Goal: Task Accomplishment & Management: Complete application form

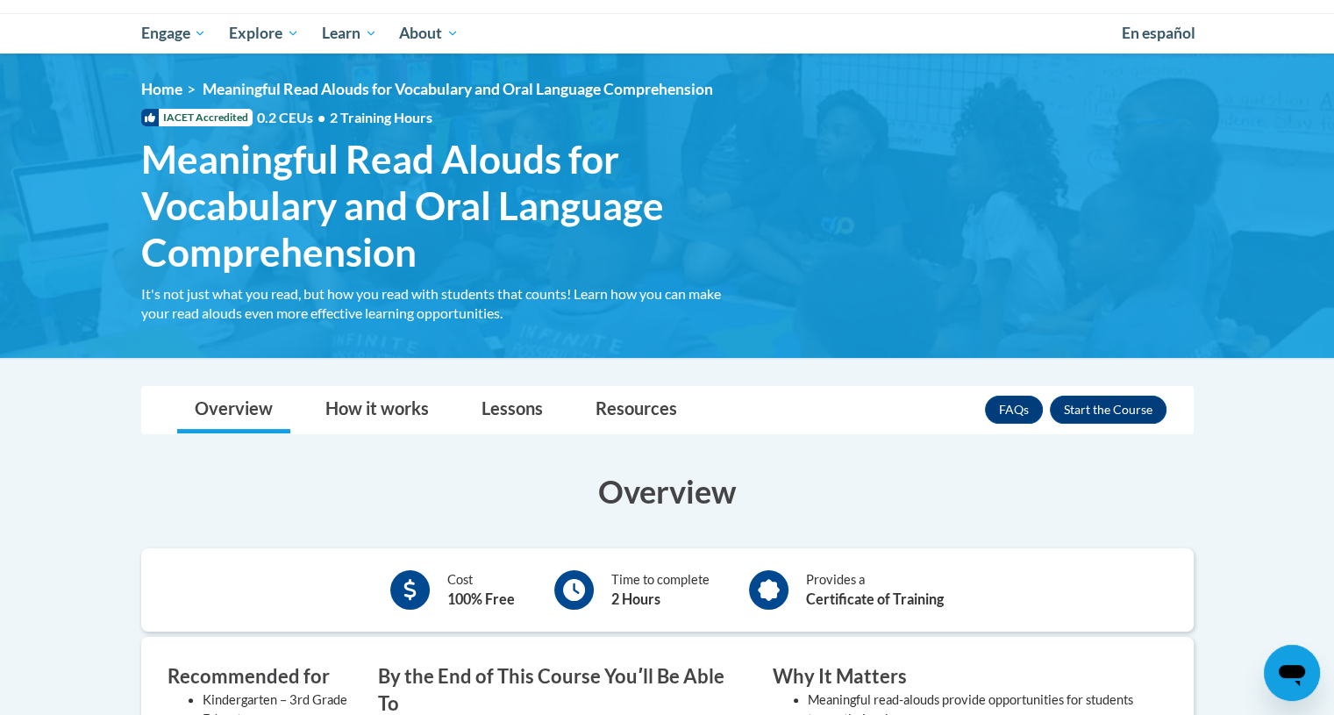
scroll to position [160, 0]
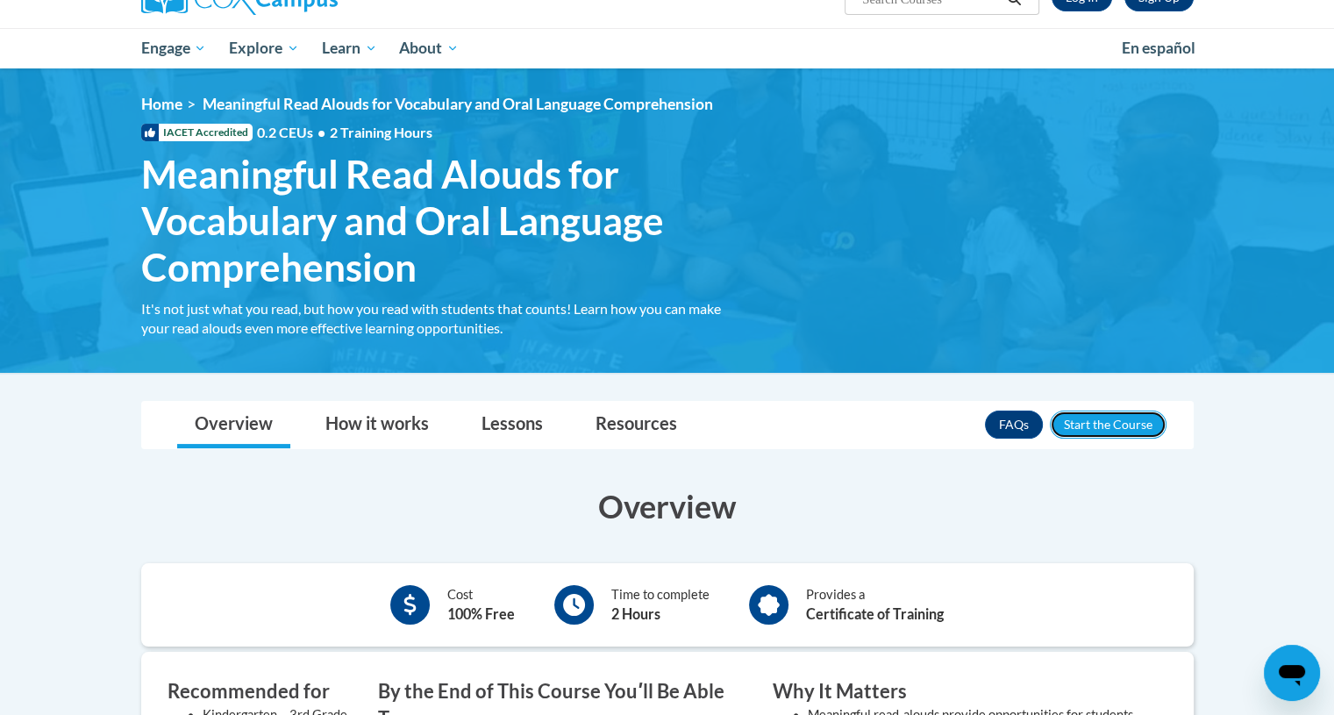
click at [1096, 422] on button "Enroll" at bounding box center [1108, 424] width 117 height 28
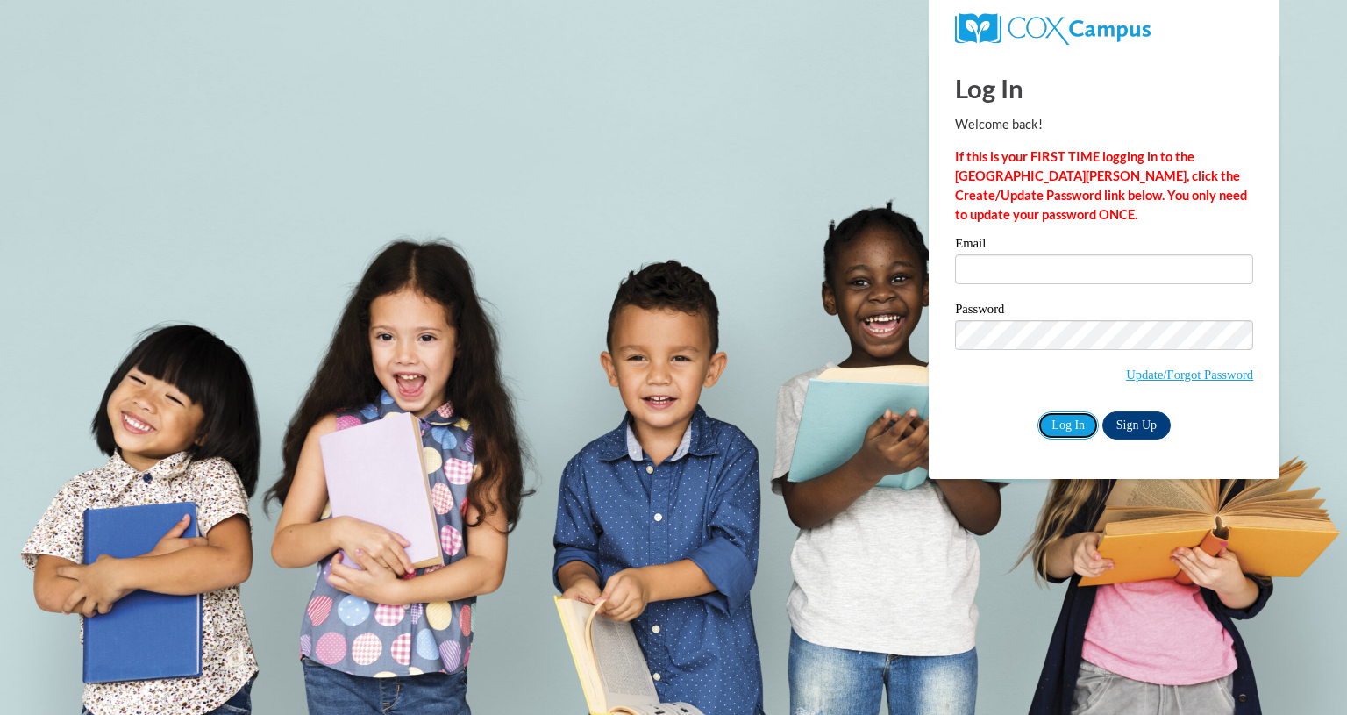
click at [1062, 420] on input "Log In" at bounding box center [1067, 425] width 61 height 28
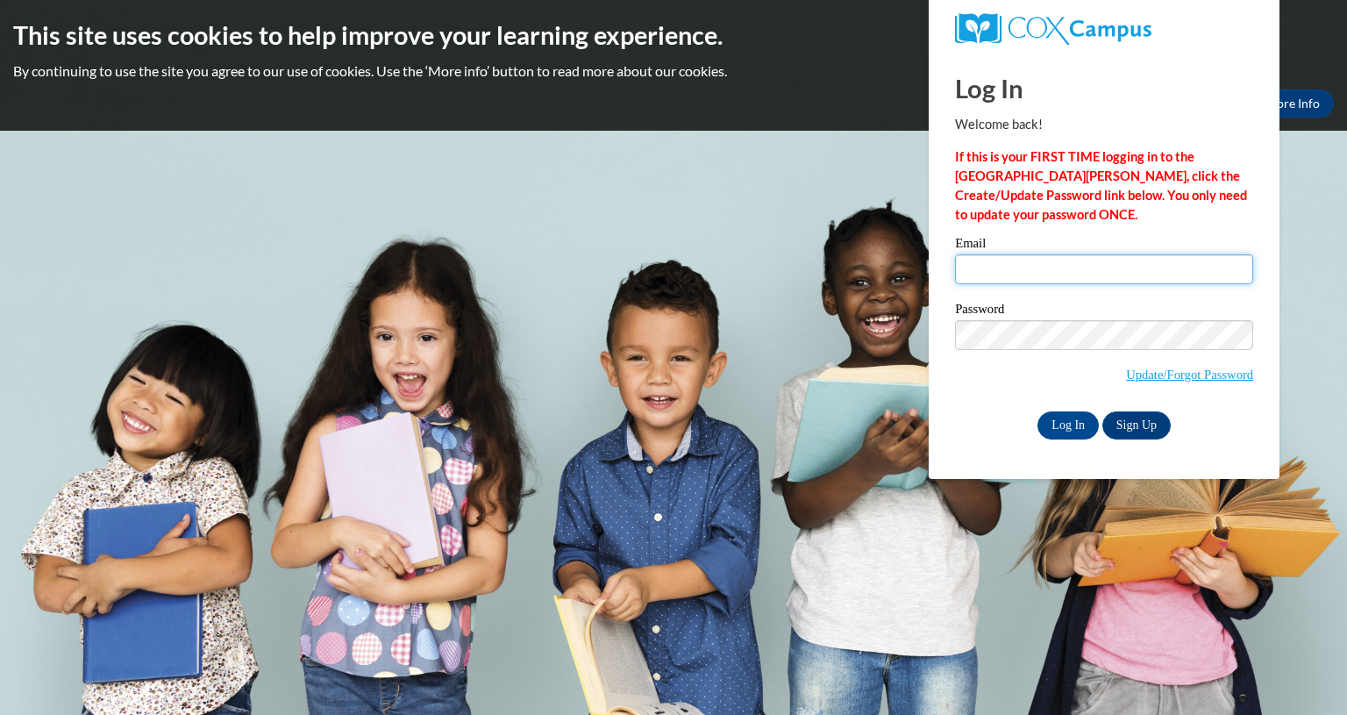
type input "mdburnette@valdosta.edu"
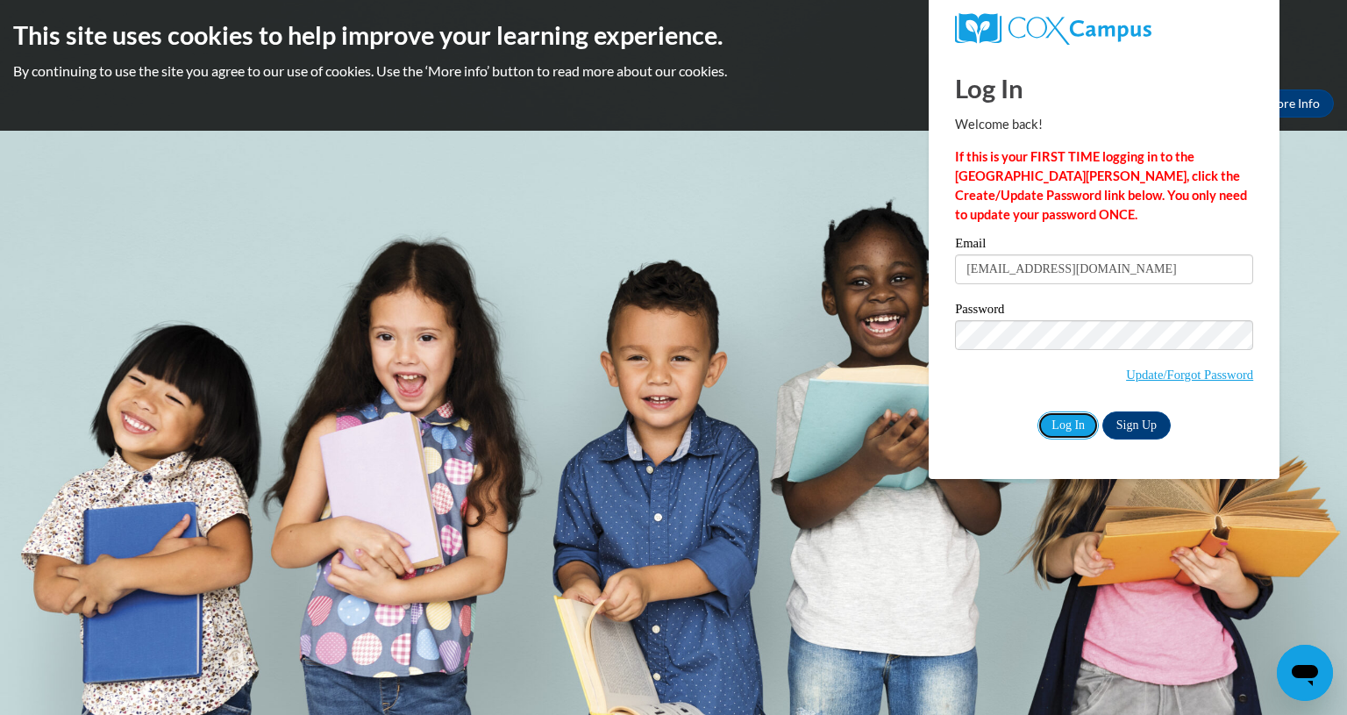
click at [1062, 420] on input "Log In" at bounding box center [1067, 425] width 61 height 28
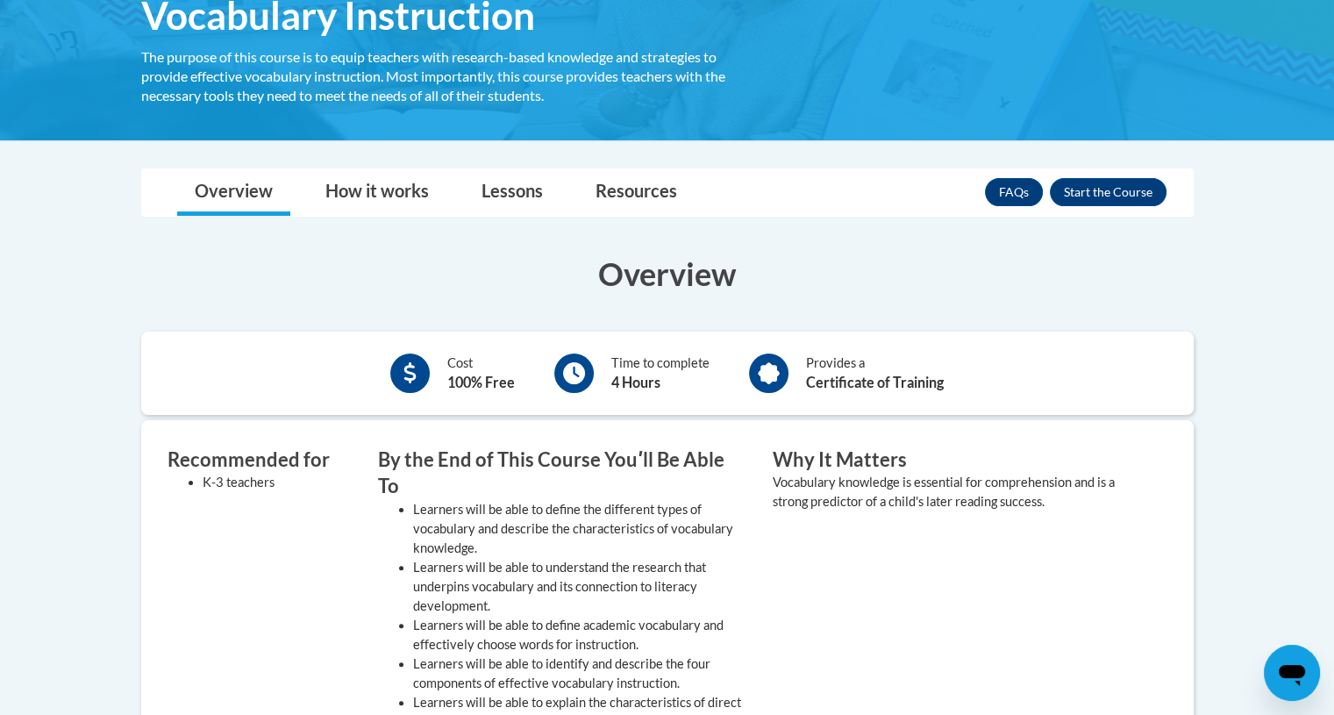
scroll to position [296, 0]
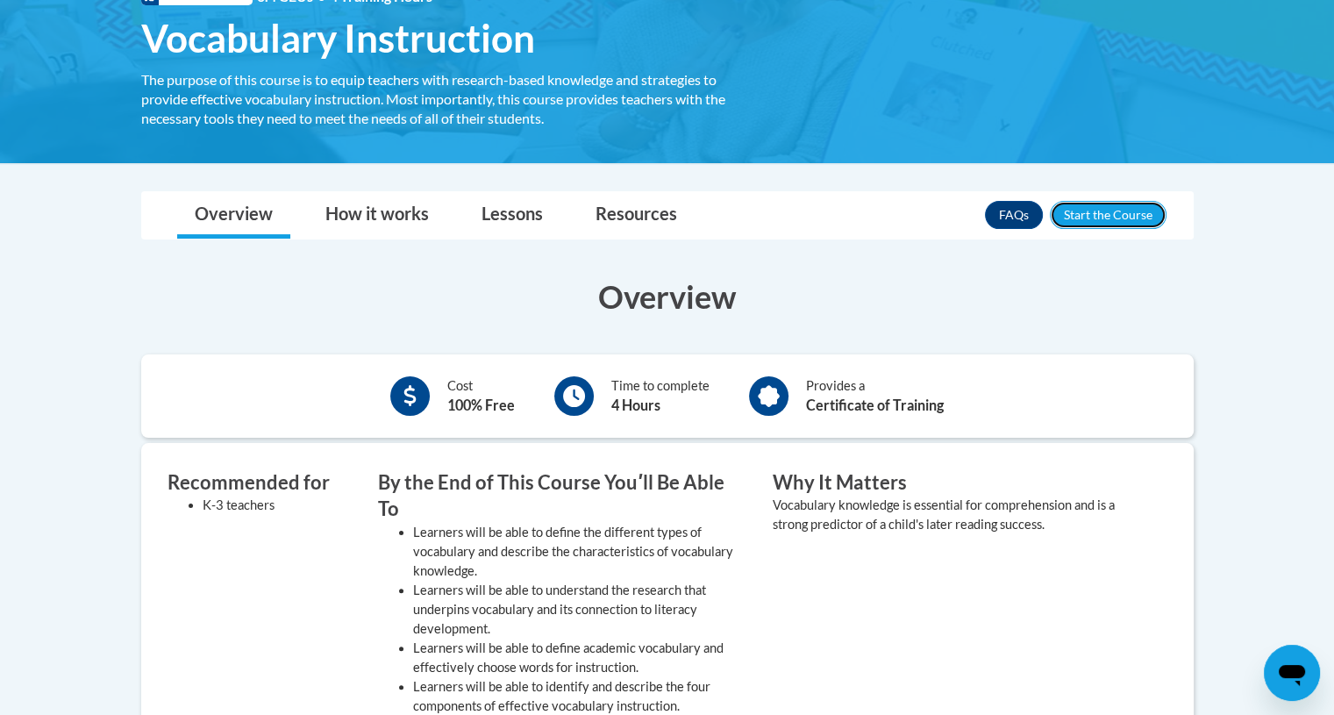
click at [1091, 210] on button "Enroll" at bounding box center [1108, 215] width 117 height 28
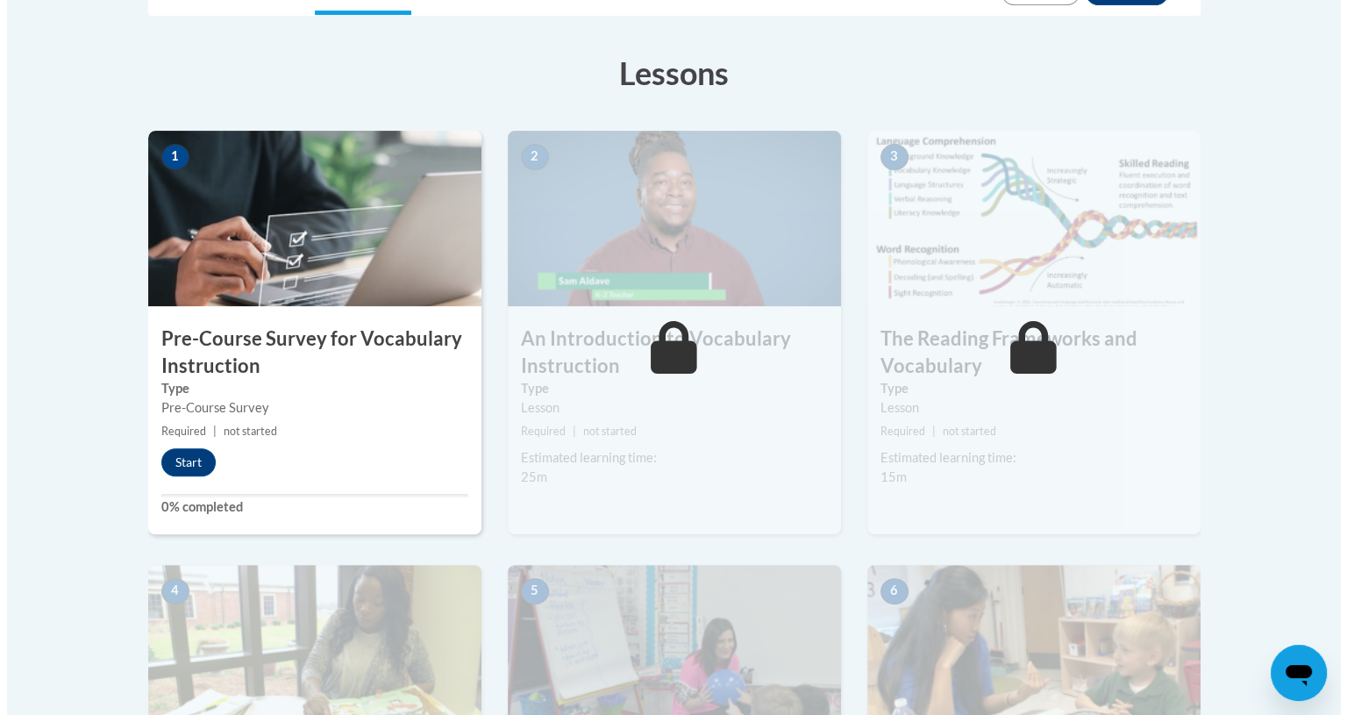
scroll to position [470, 0]
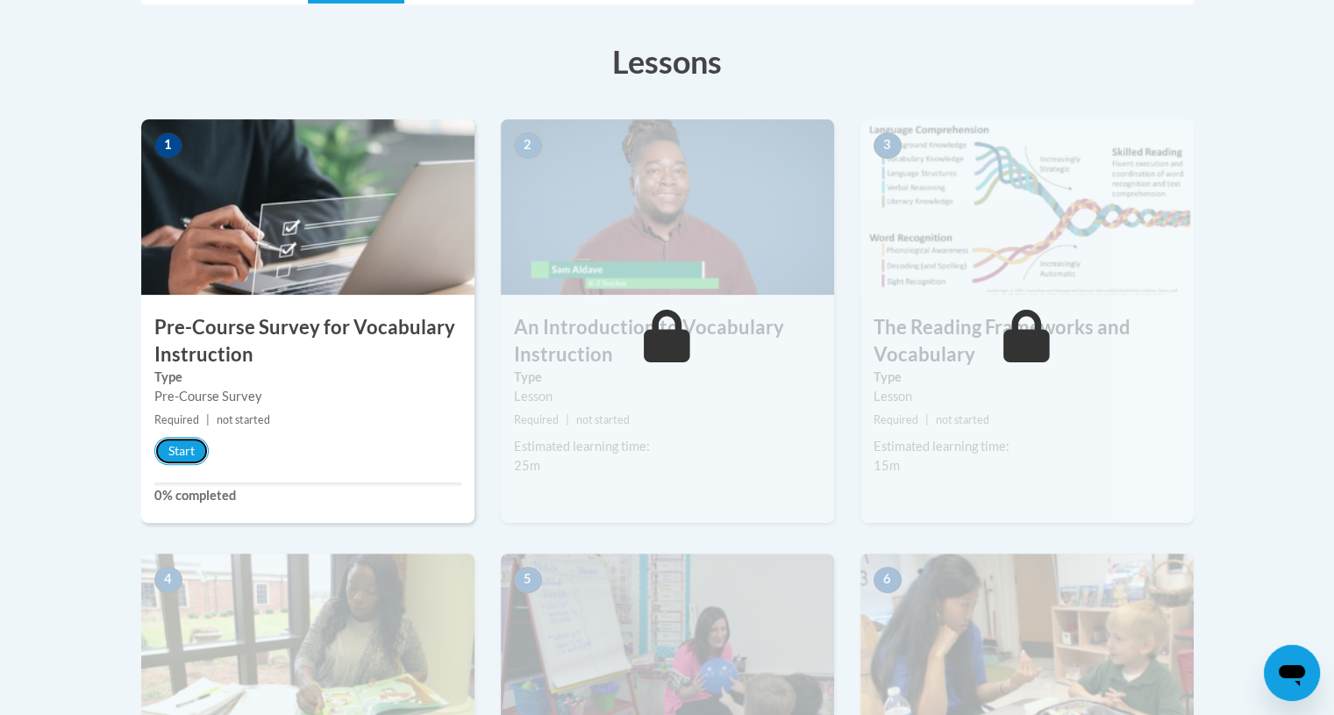
click at [191, 442] on button "Start" at bounding box center [181, 451] width 54 height 28
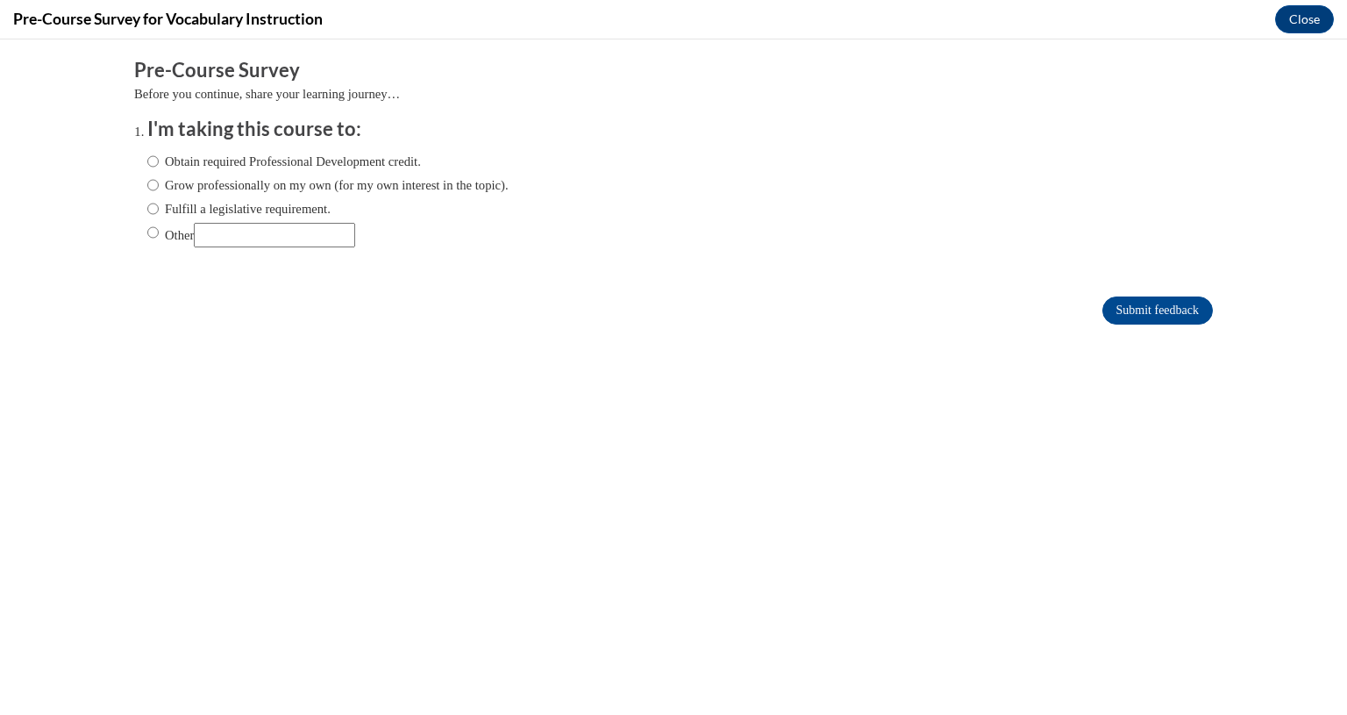
scroll to position [0, 0]
click at [147, 161] on input "Obtain required Professional Development credit." at bounding box center [152, 161] width 11 height 19
radio input "true"
click at [1108, 303] on input "Submit feedback" at bounding box center [1157, 310] width 110 height 28
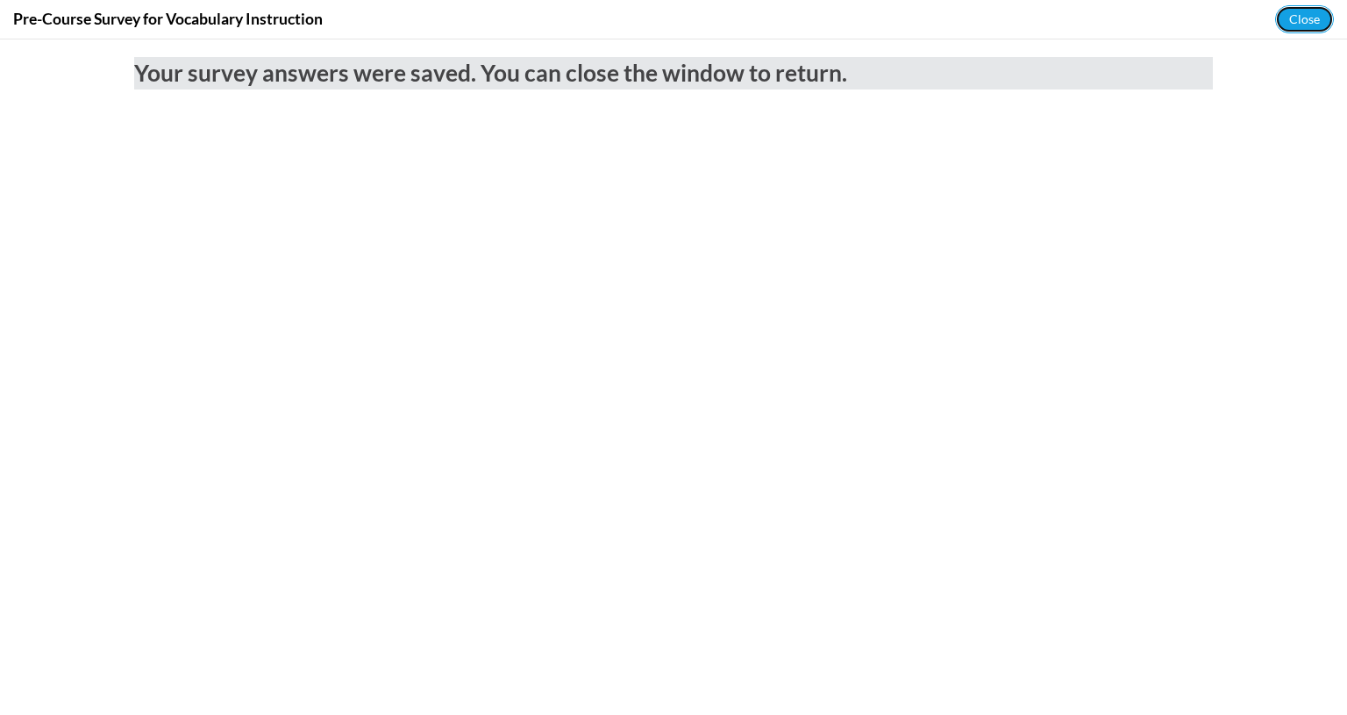
click at [1305, 22] on button "Close" at bounding box center [1304, 19] width 59 height 28
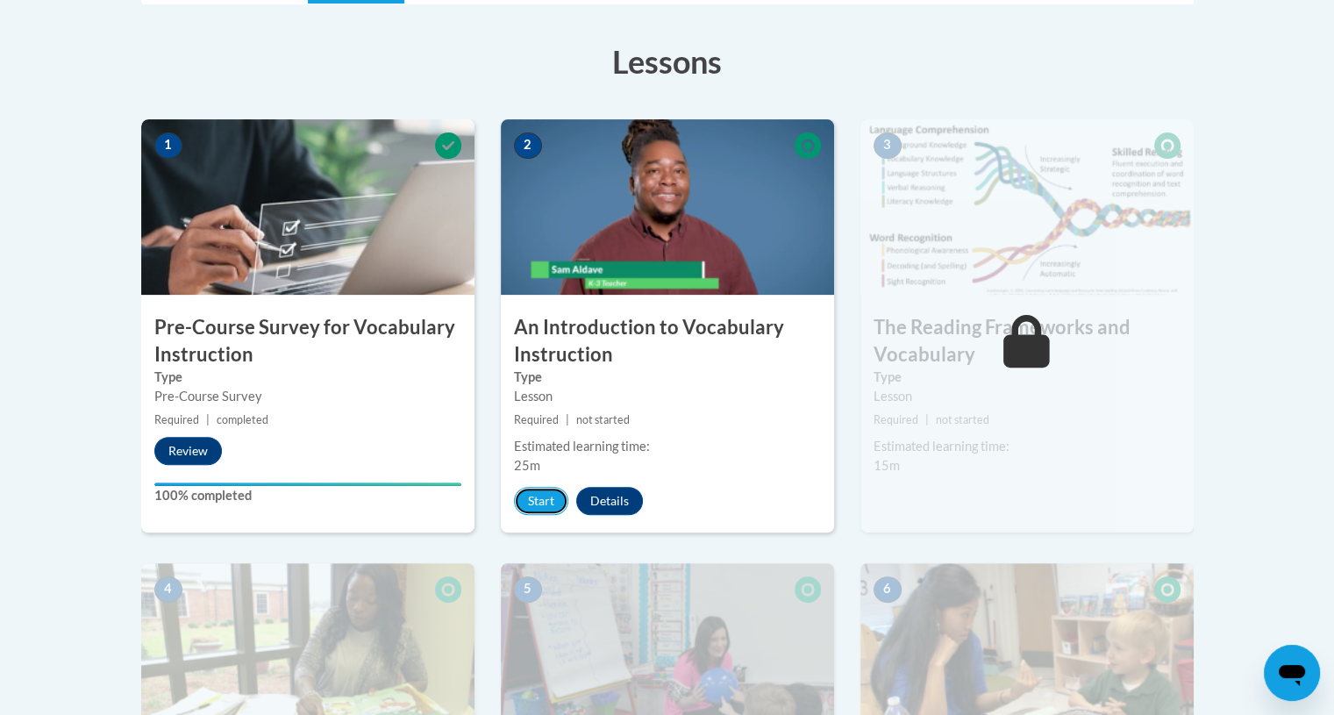
click at [533, 495] on button "Start" at bounding box center [541, 501] width 54 height 28
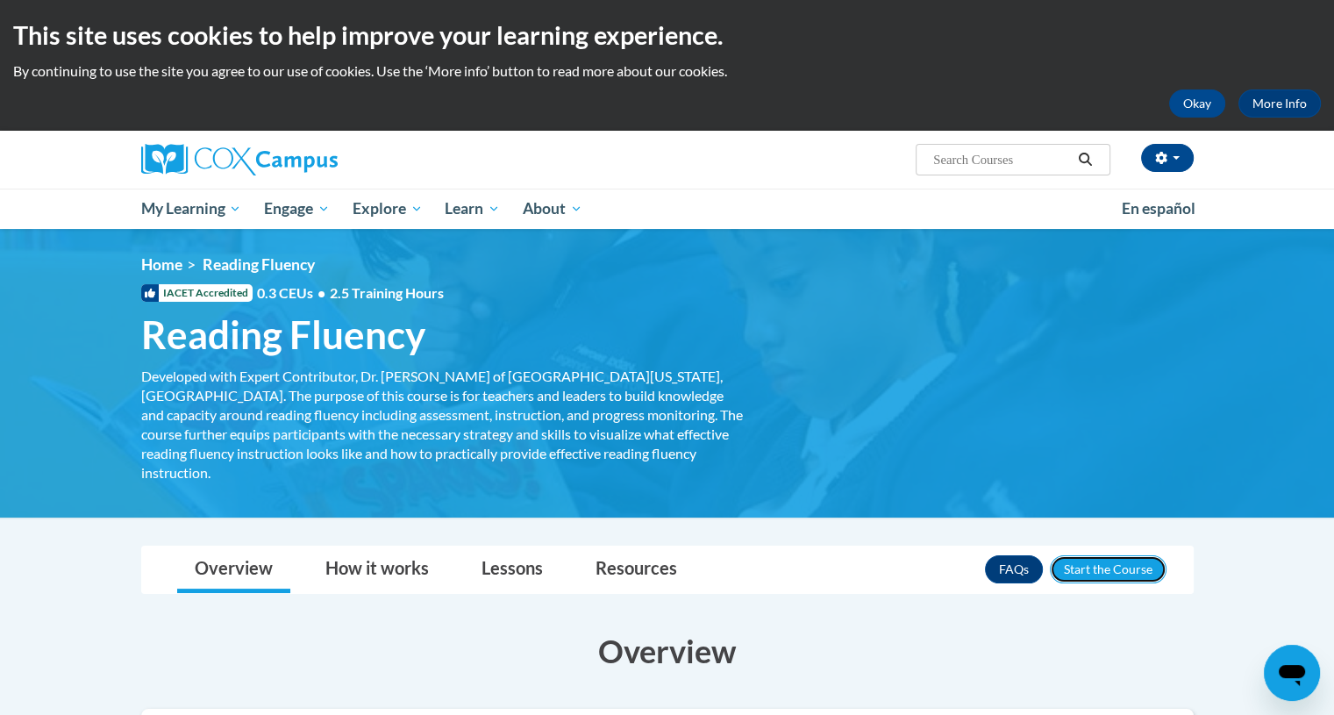
click at [1114, 555] on button "Enroll" at bounding box center [1108, 569] width 117 height 28
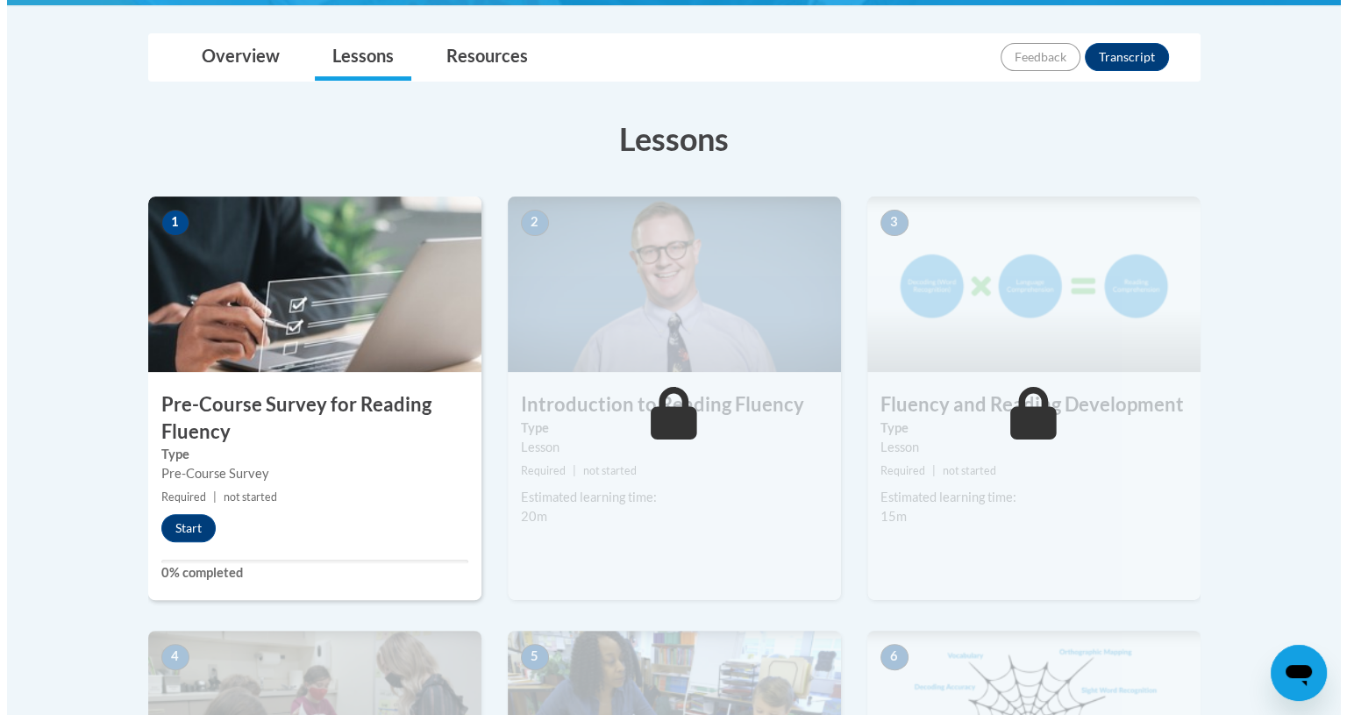
scroll to position [421, 0]
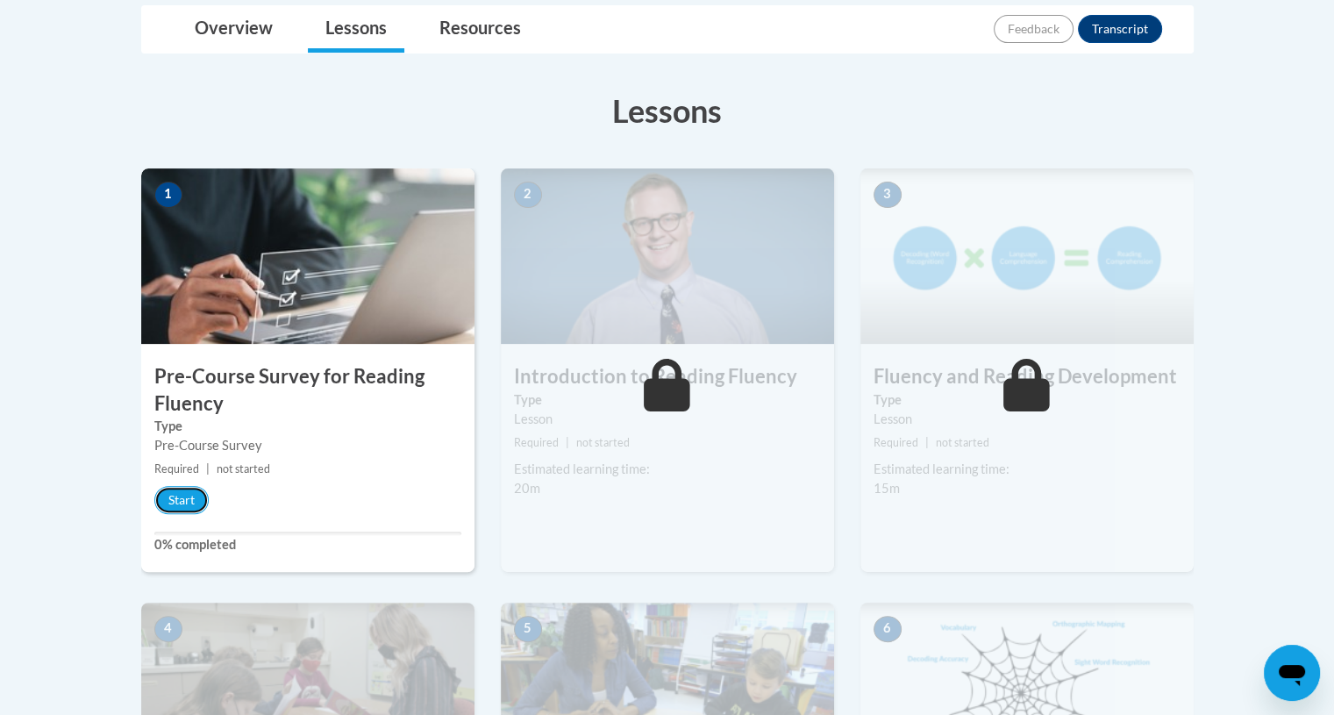
click at [180, 490] on button "Start" at bounding box center [181, 500] width 54 height 28
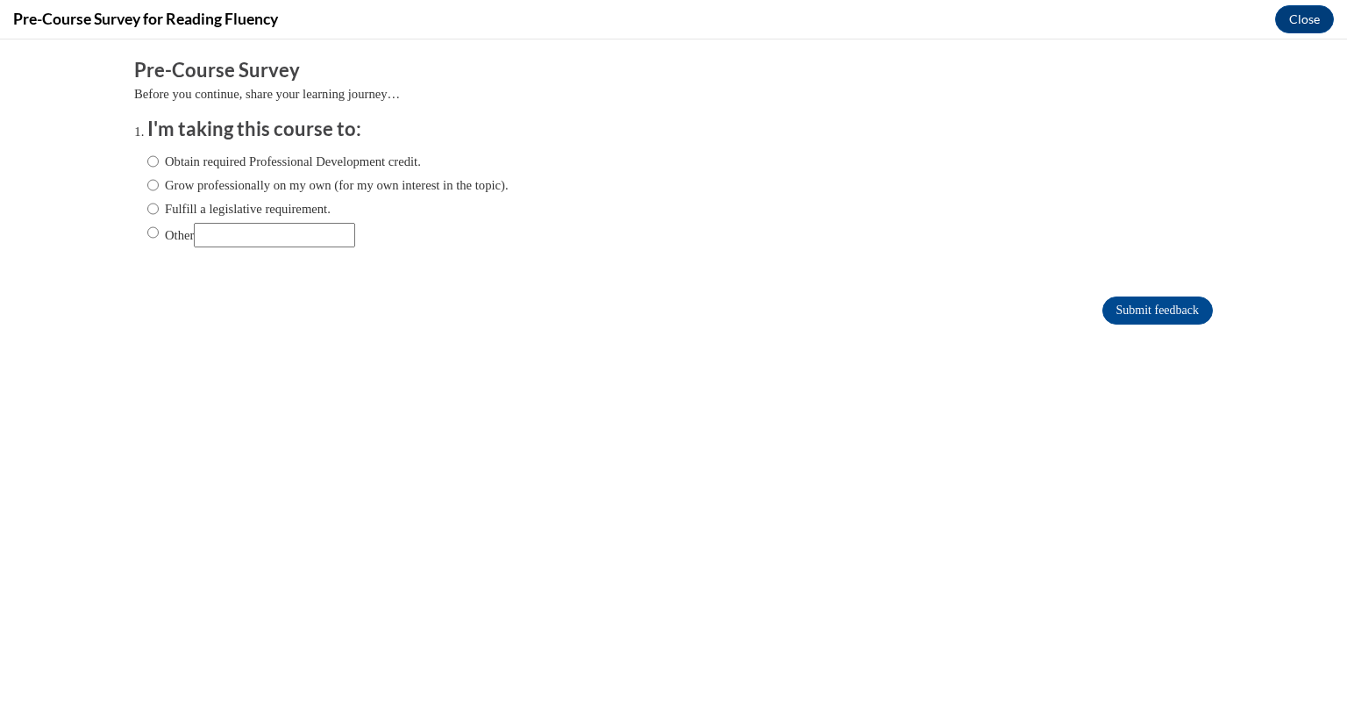
scroll to position [0, 0]
click at [147, 157] on input "Obtain required Professional Development credit." at bounding box center [152, 161] width 11 height 19
radio input "true"
click at [1173, 301] on input "Submit feedback" at bounding box center [1157, 310] width 110 height 28
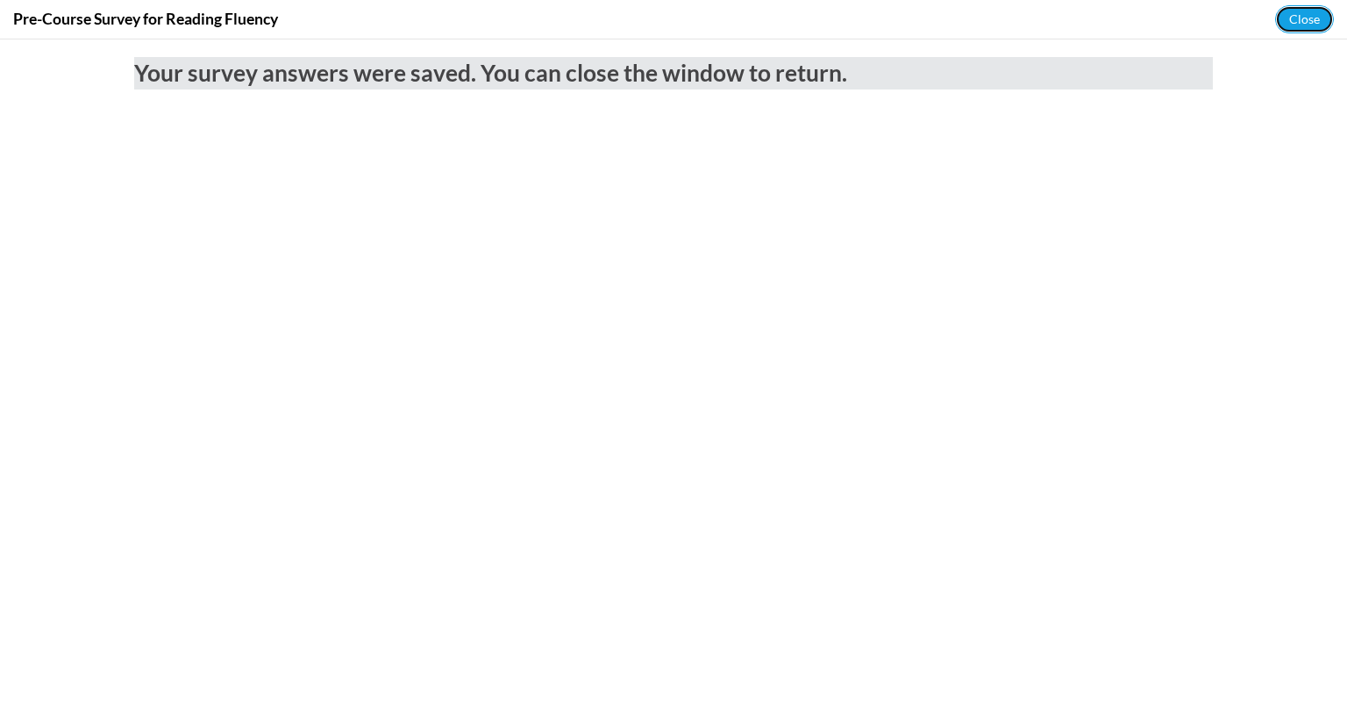
click at [1299, 13] on button "Close" at bounding box center [1304, 19] width 59 height 28
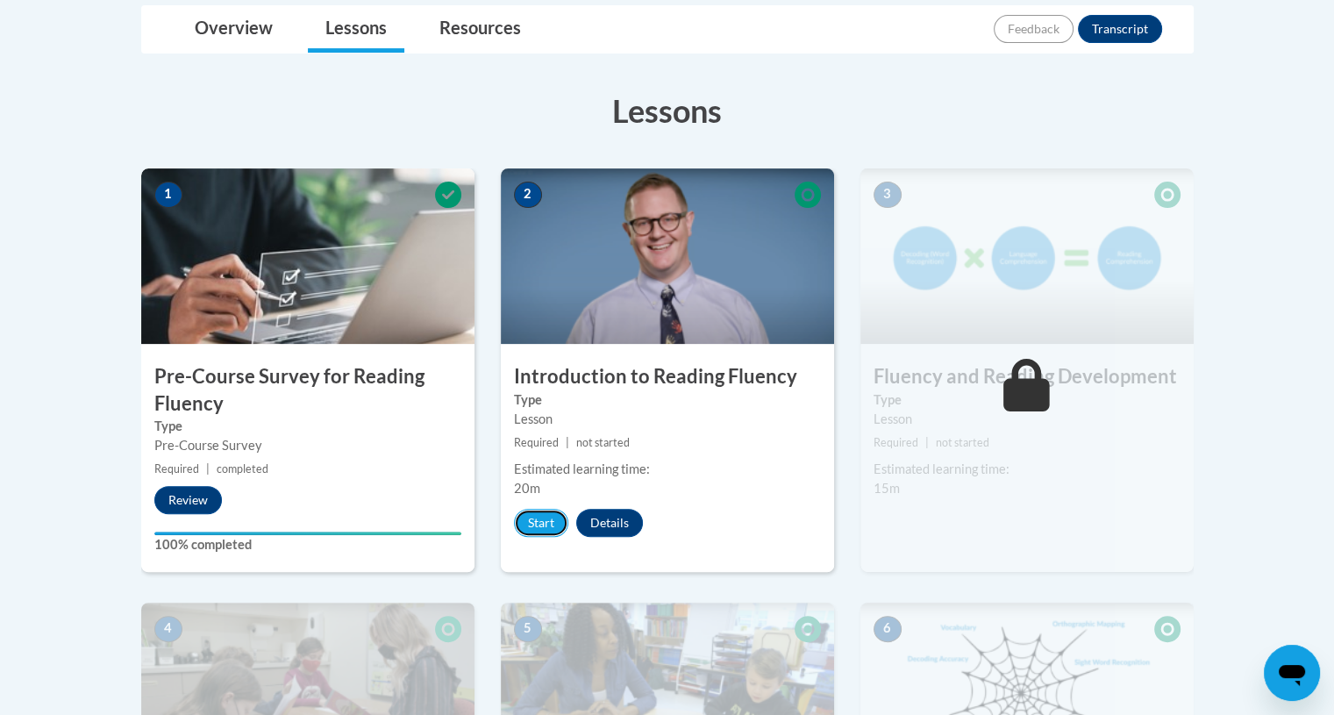
click at [538, 515] on button "Start" at bounding box center [541, 523] width 54 height 28
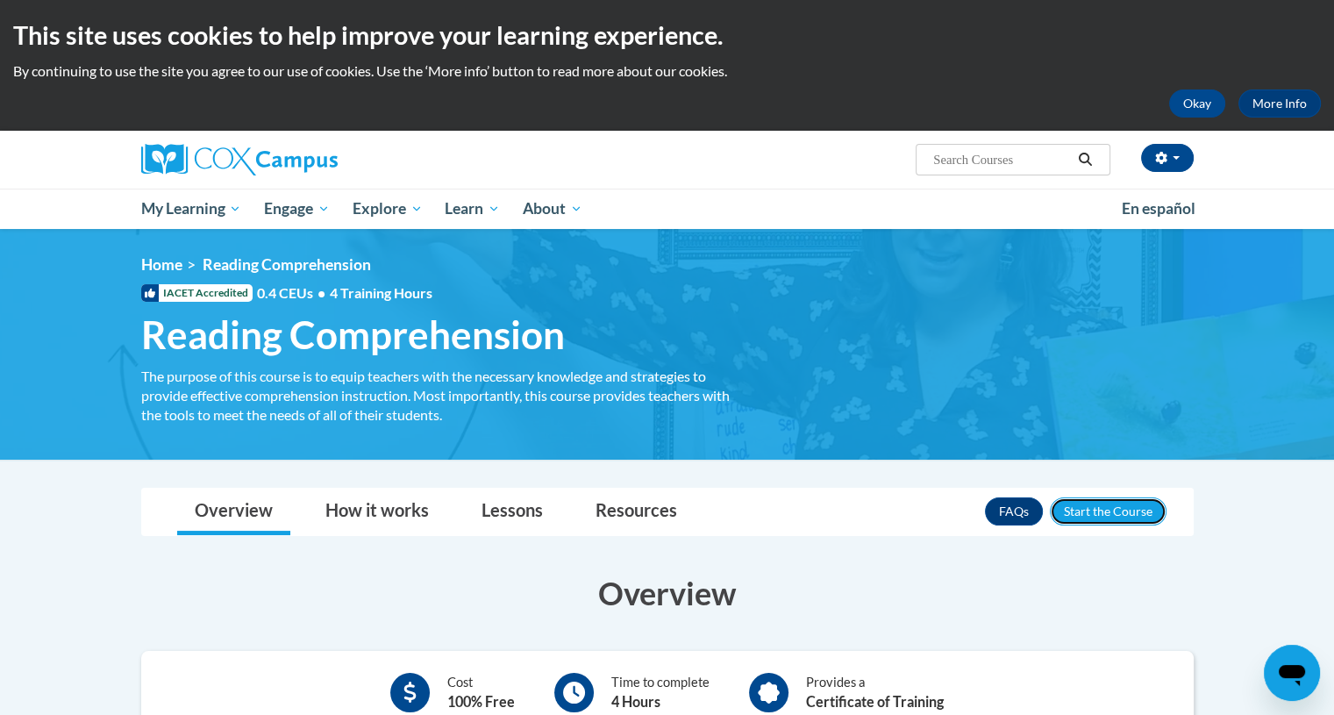
click at [1079, 505] on button "Enroll" at bounding box center [1108, 511] width 117 height 28
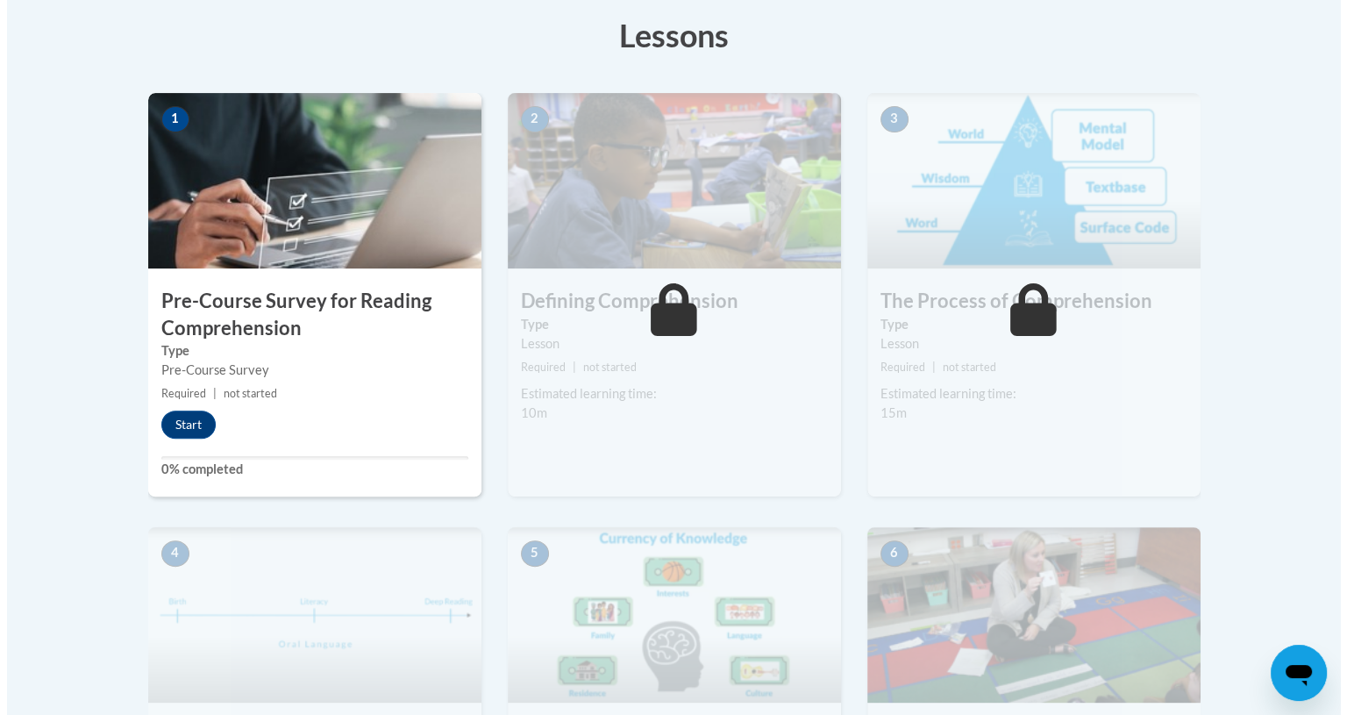
scroll to position [504, 0]
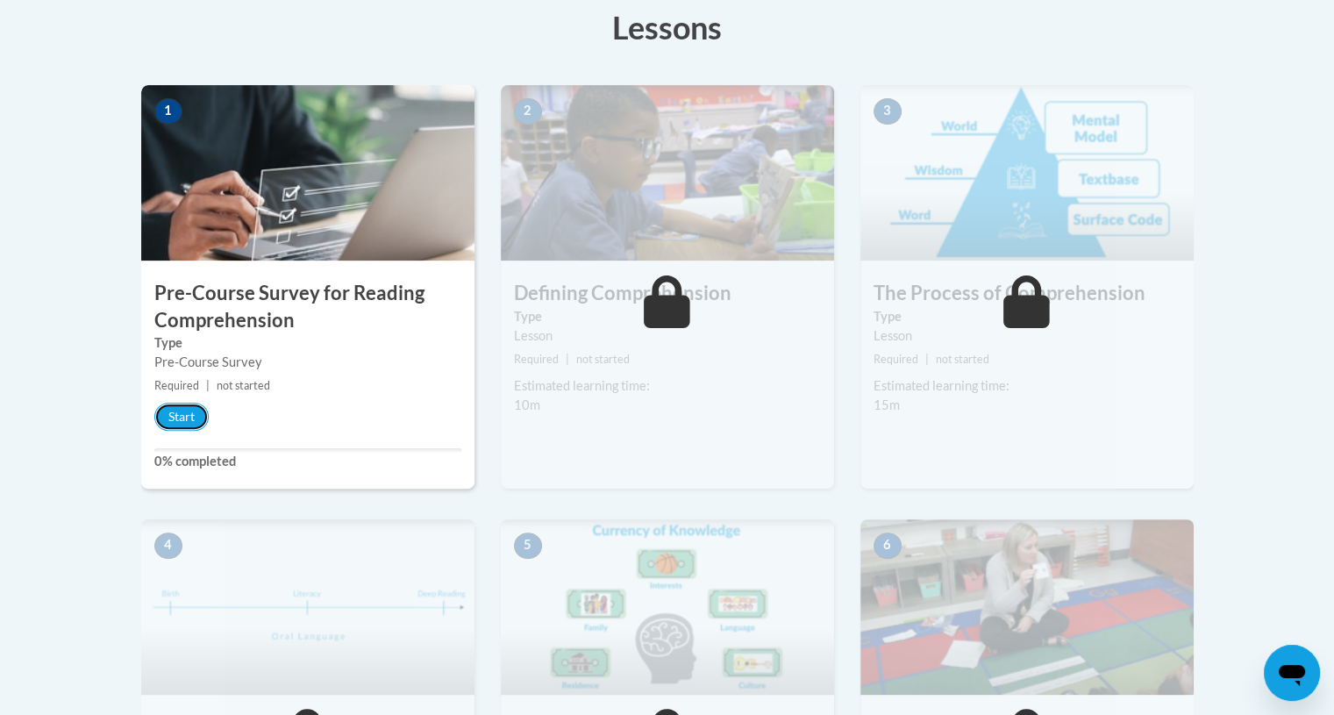
click at [179, 413] on button "Start" at bounding box center [181, 416] width 54 height 28
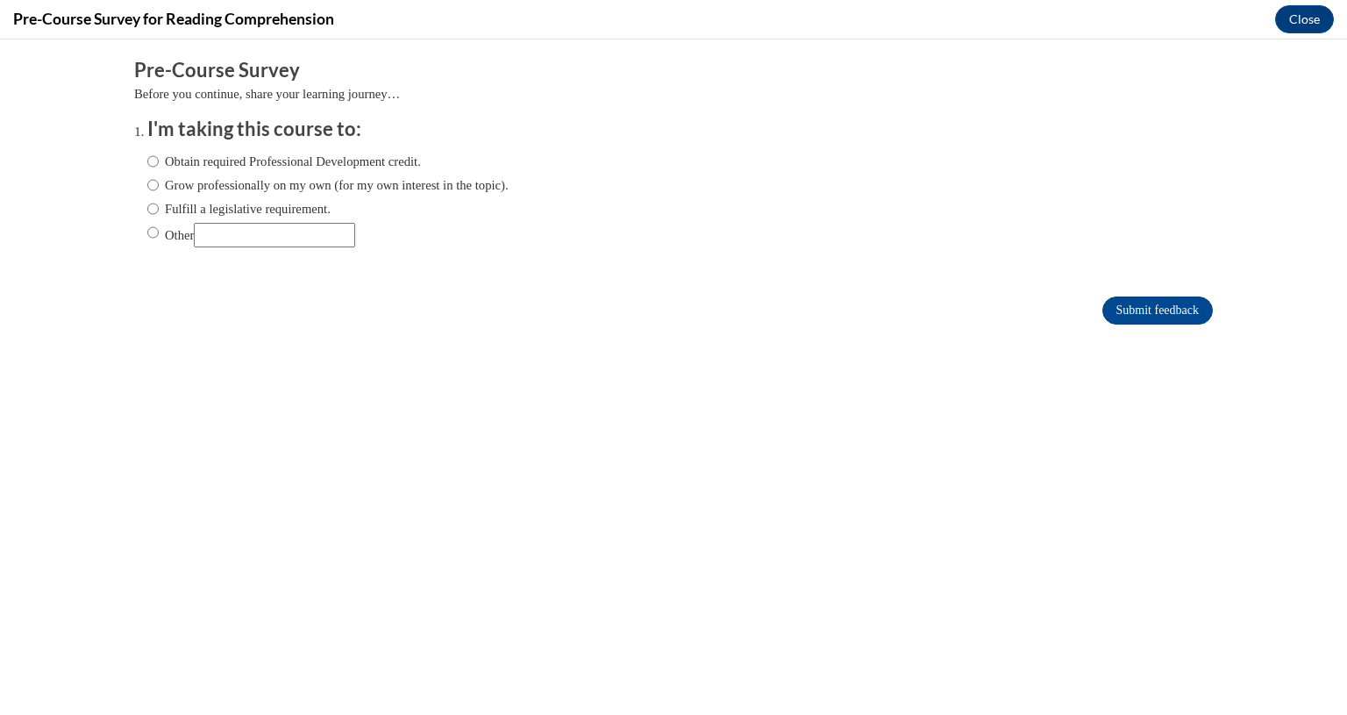
scroll to position [0, 0]
click at [147, 163] on input "Obtain required Professional Development credit." at bounding box center [152, 161] width 11 height 19
radio input "true"
click at [1158, 303] on input "Submit feedback" at bounding box center [1157, 310] width 110 height 28
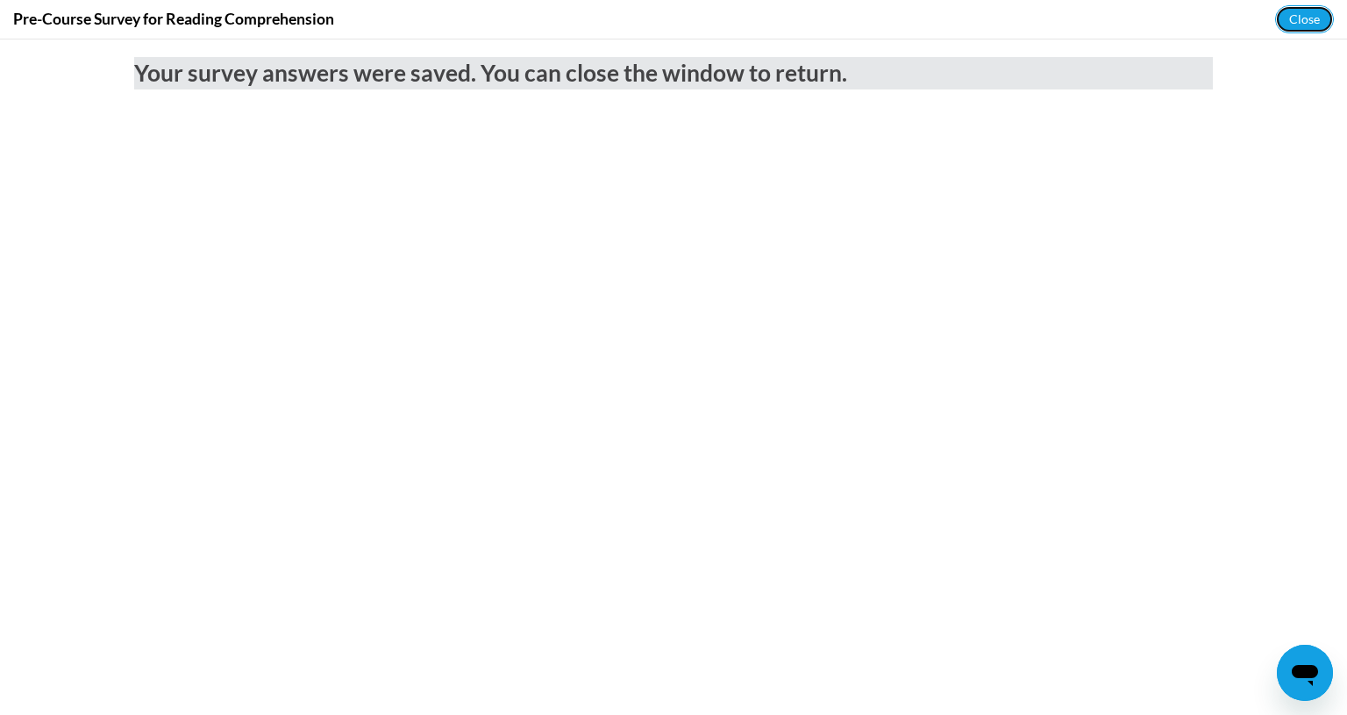
click at [1298, 10] on button "Close" at bounding box center [1304, 19] width 59 height 28
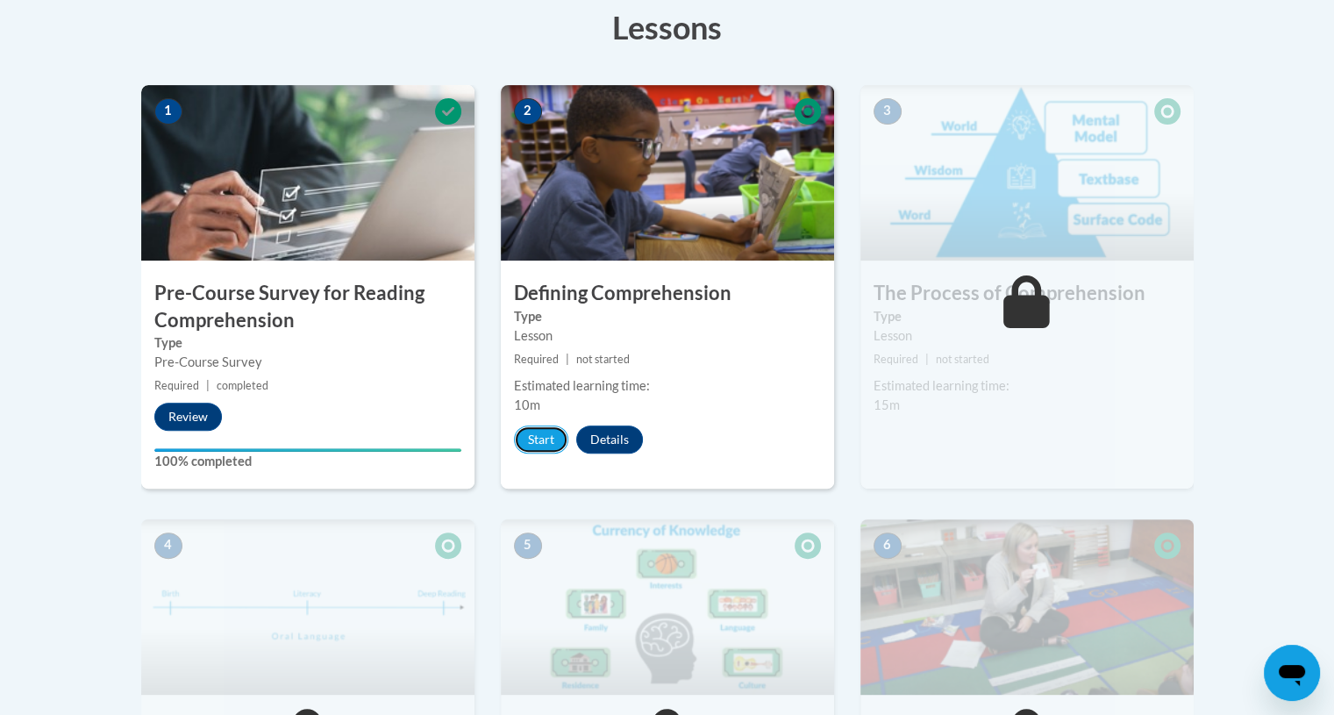
click at [537, 428] on button "Start" at bounding box center [541, 439] width 54 height 28
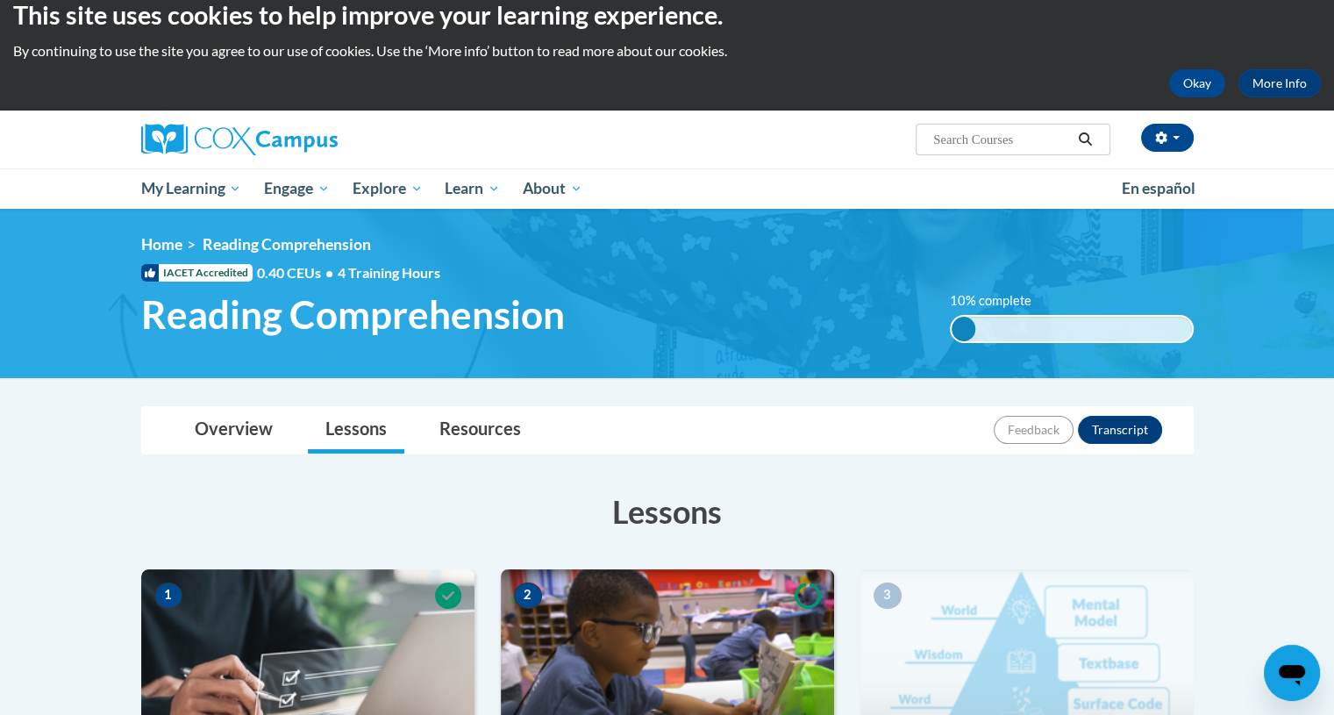
scroll to position [18, 0]
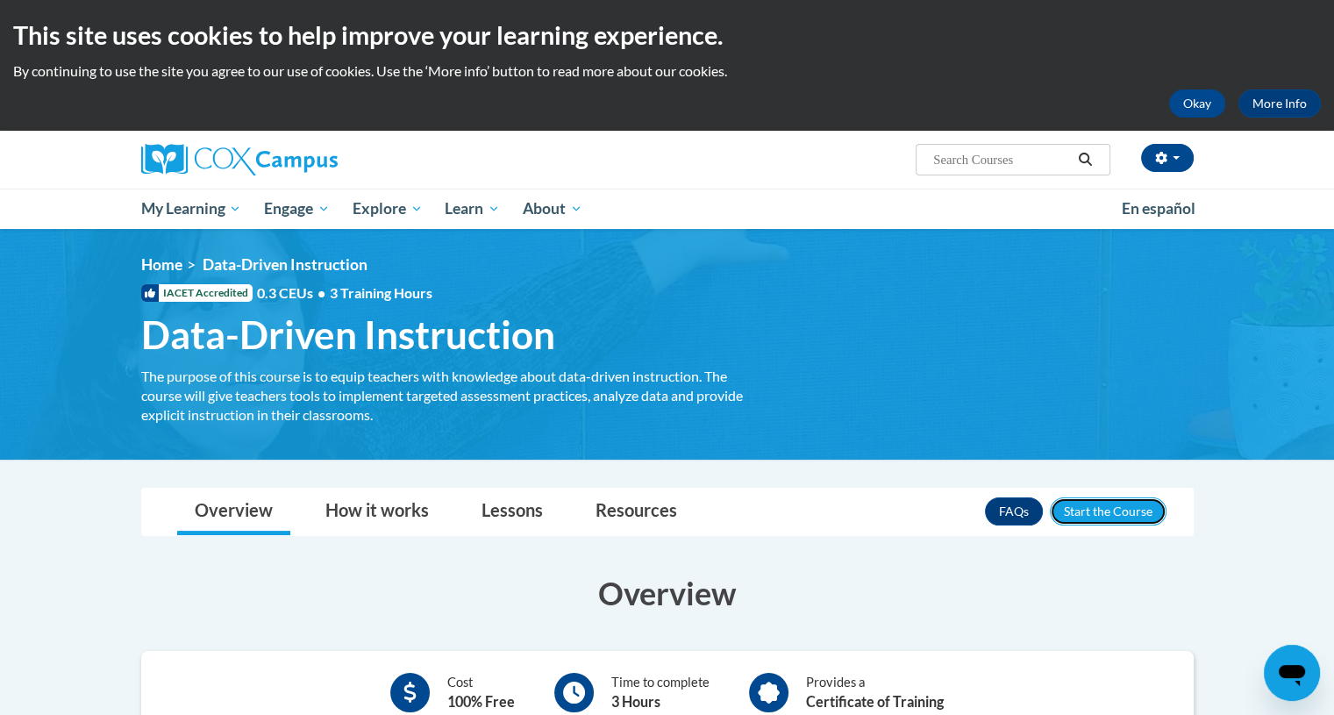
click at [1099, 504] on button "Enroll" at bounding box center [1108, 511] width 117 height 28
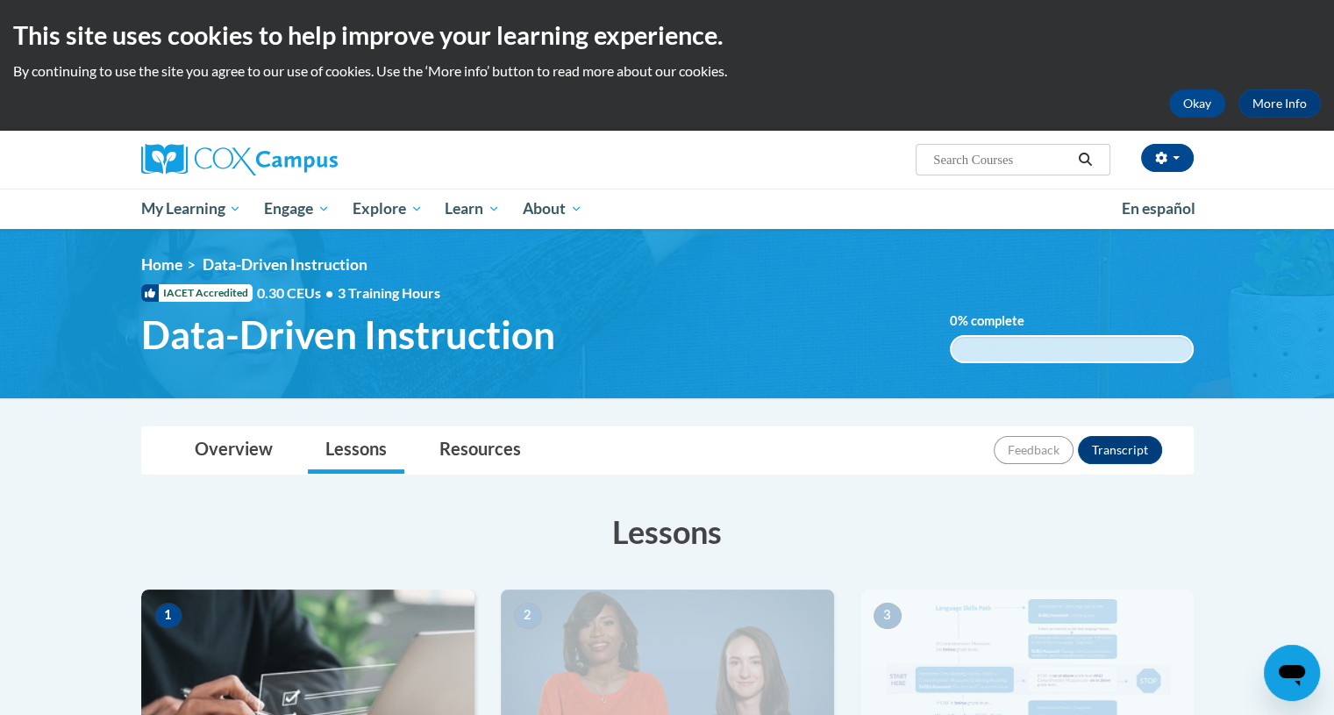
click at [432, 618] on img at bounding box center [307, 676] width 333 height 175
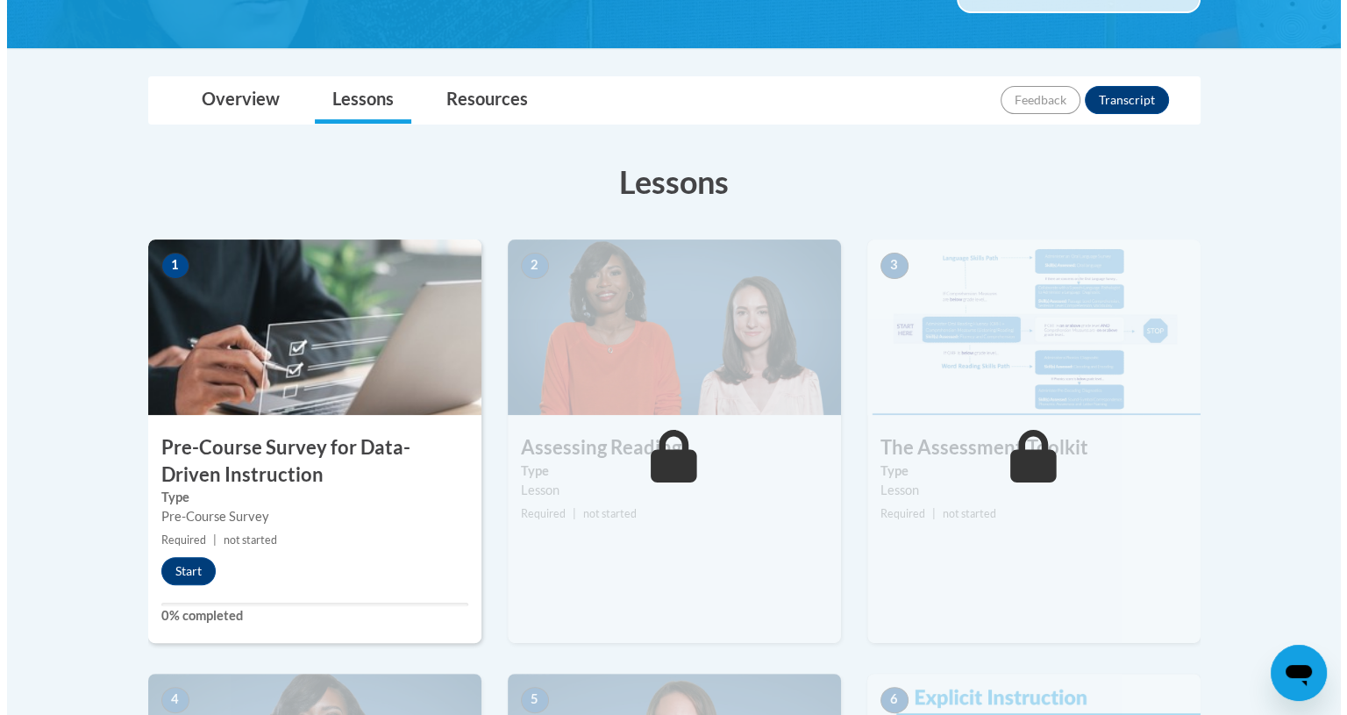
scroll to position [354, 0]
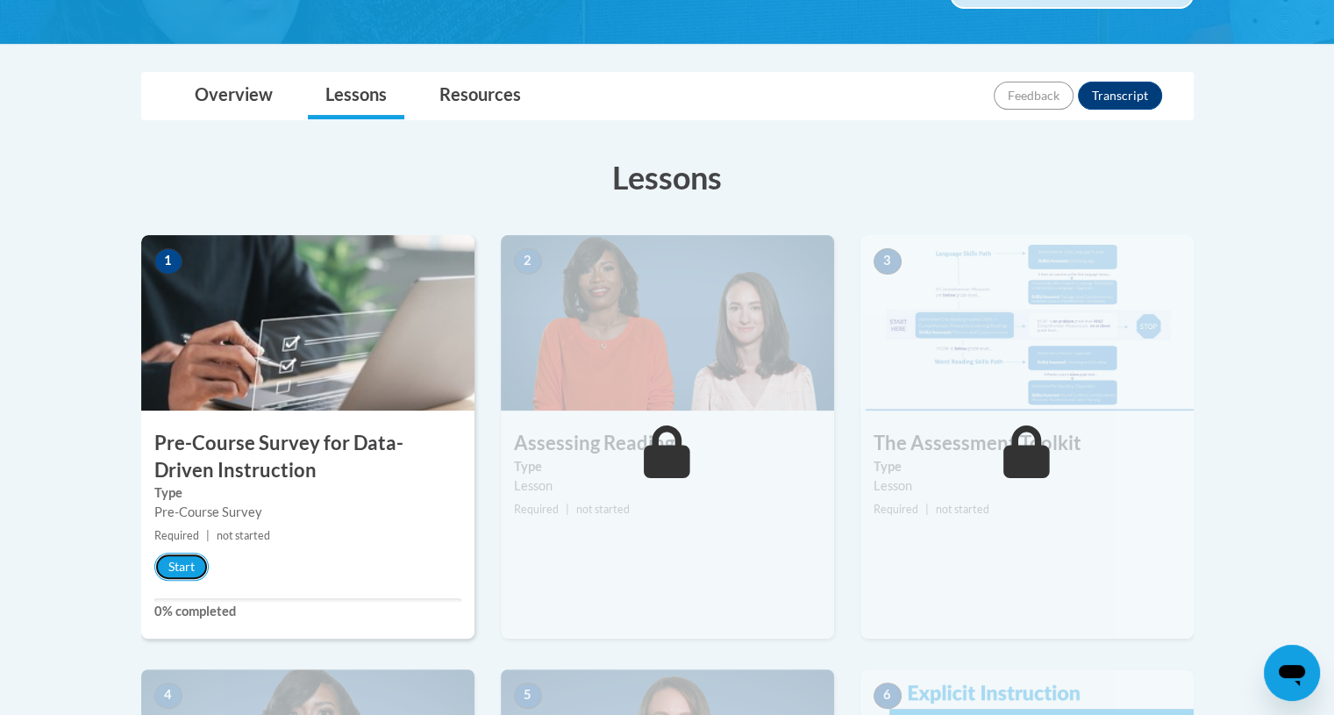
click at [185, 564] on button "Start" at bounding box center [181, 566] width 54 height 28
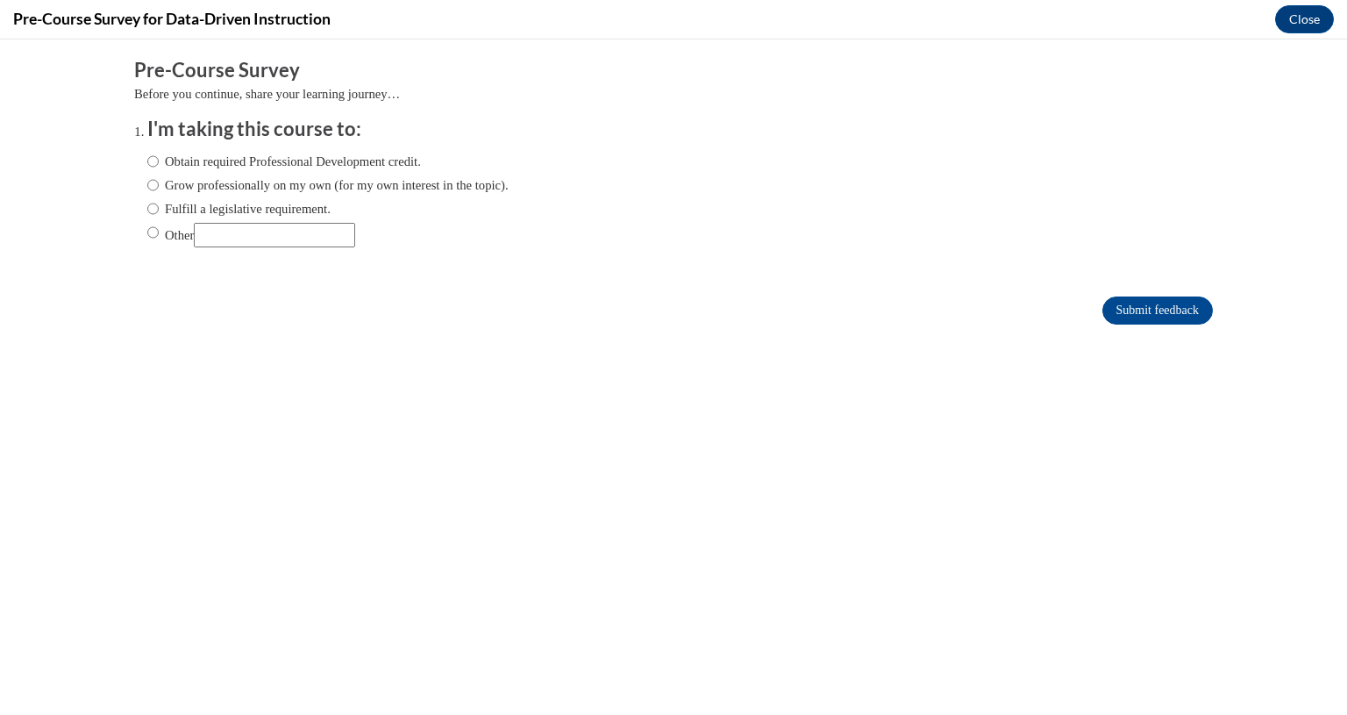
scroll to position [0, 0]
click at [147, 157] on input "Obtain required Professional Development credit." at bounding box center [152, 161] width 11 height 19
radio input "true"
click at [1121, 304] on input "Submit feedback" at bounding box center [1157, 310] width 110 height 28
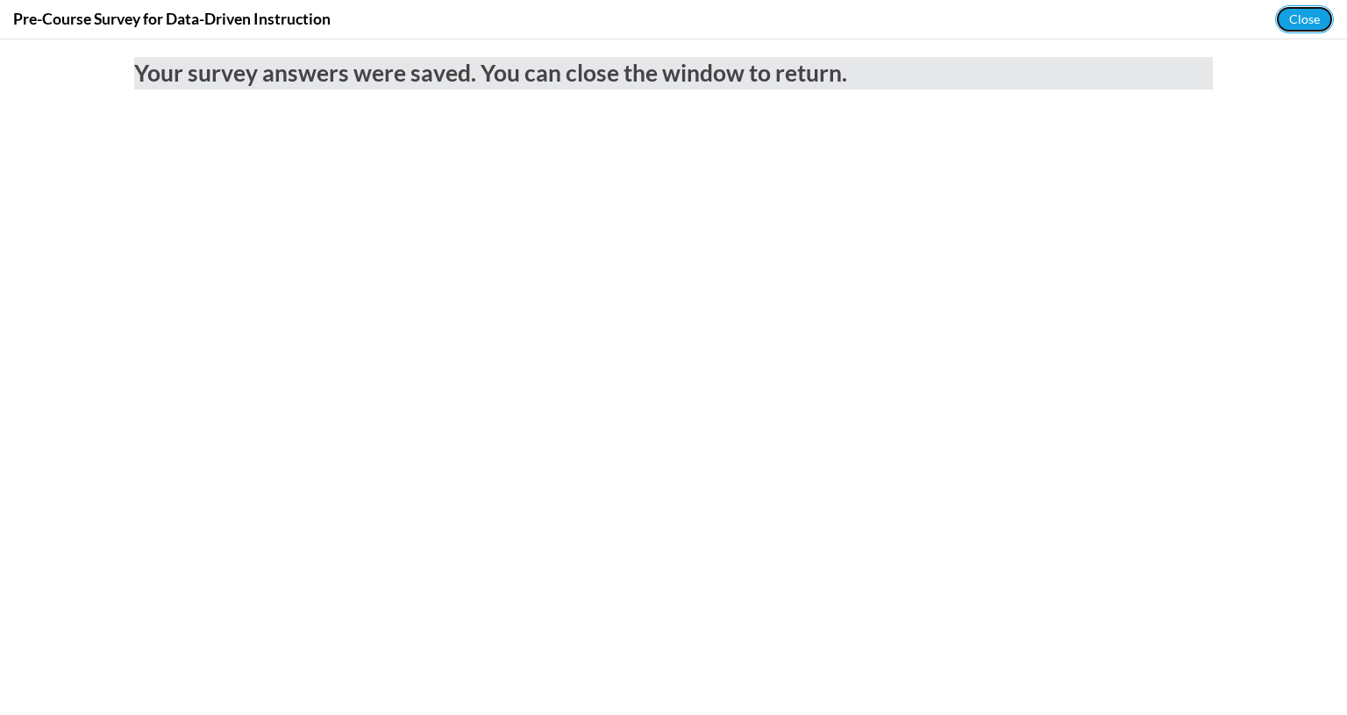
click at [1283, 10] on button "Close" at bounding box center [1304, 19] width 59 height 28
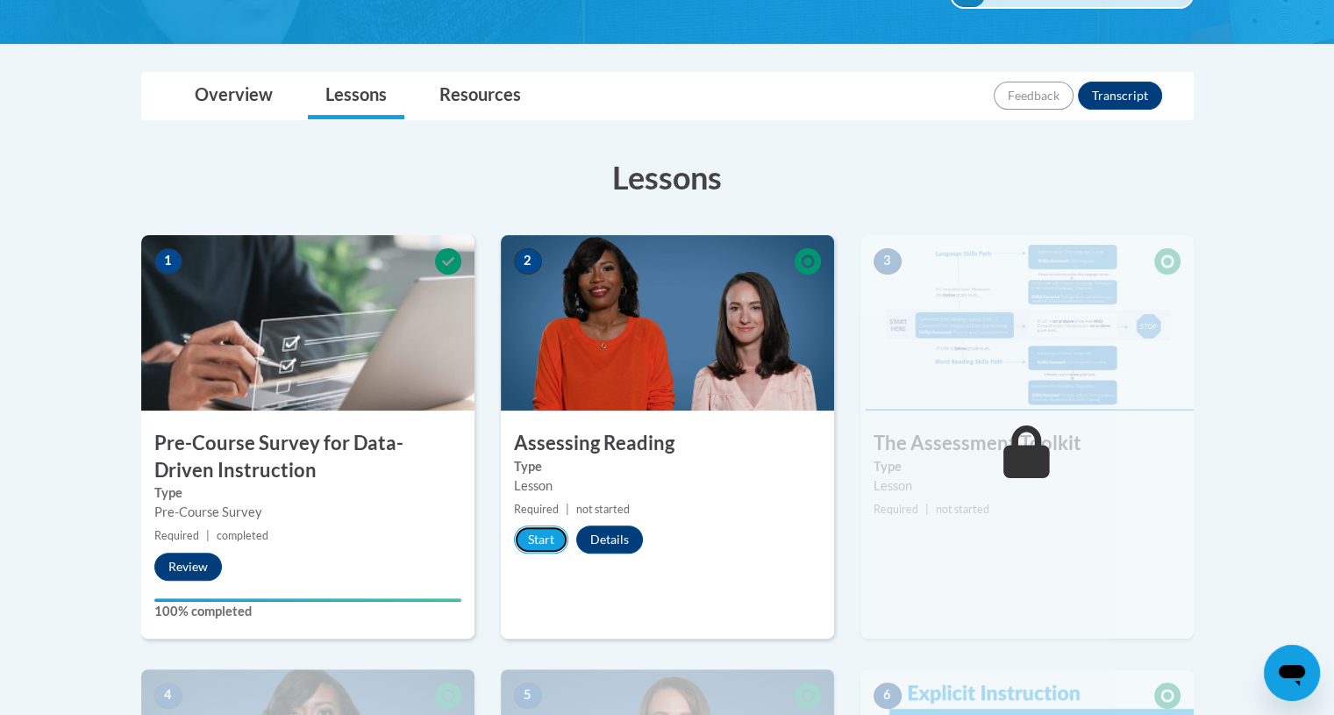
click at [545, 538] on button "Start" at bounding box center [541, 539] width 54 height 28
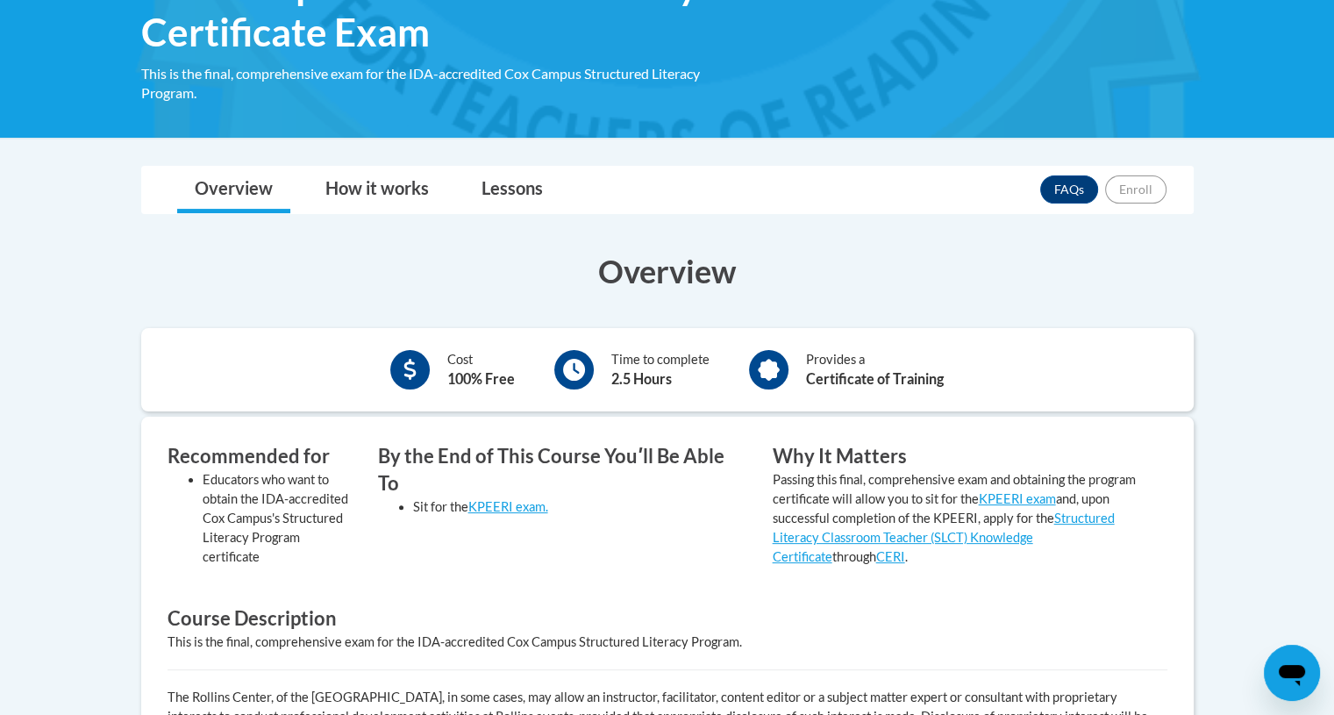
scroll to position [319, 0]
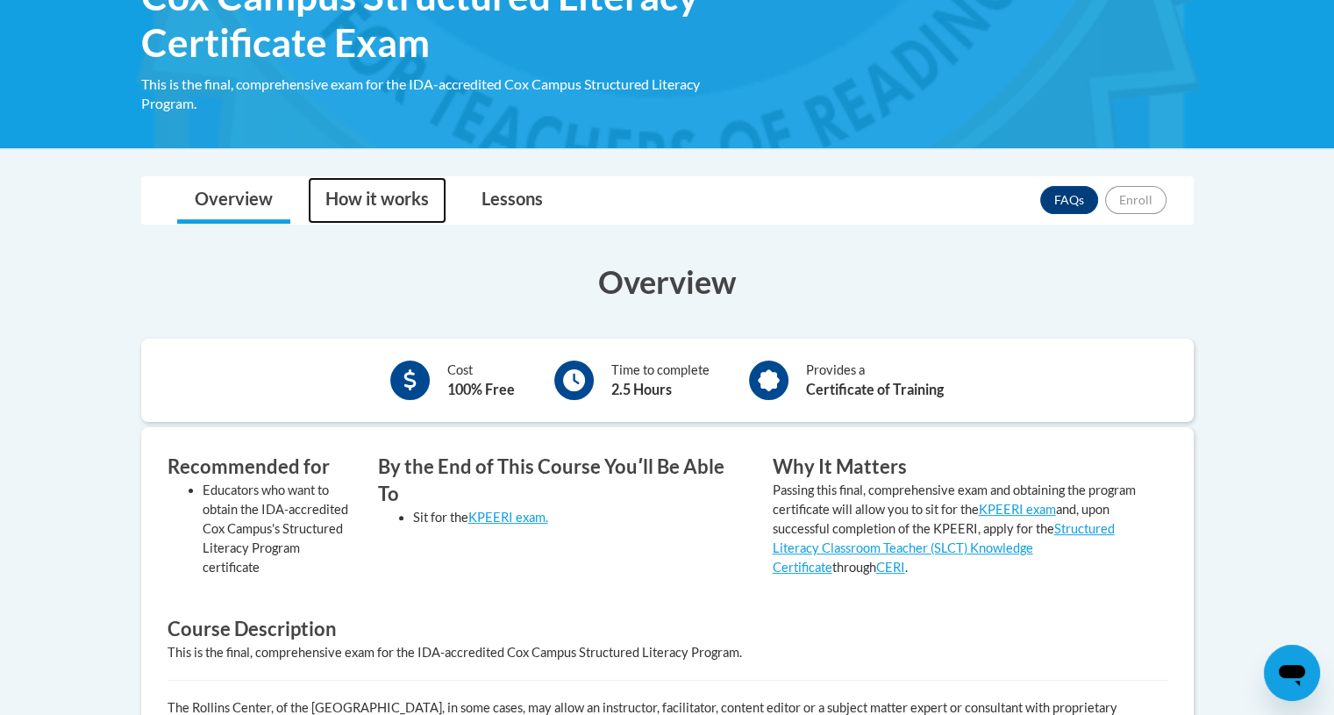
click at [372, 196] on link "How it works" at bounding box center [377, 200] width 139 height 46
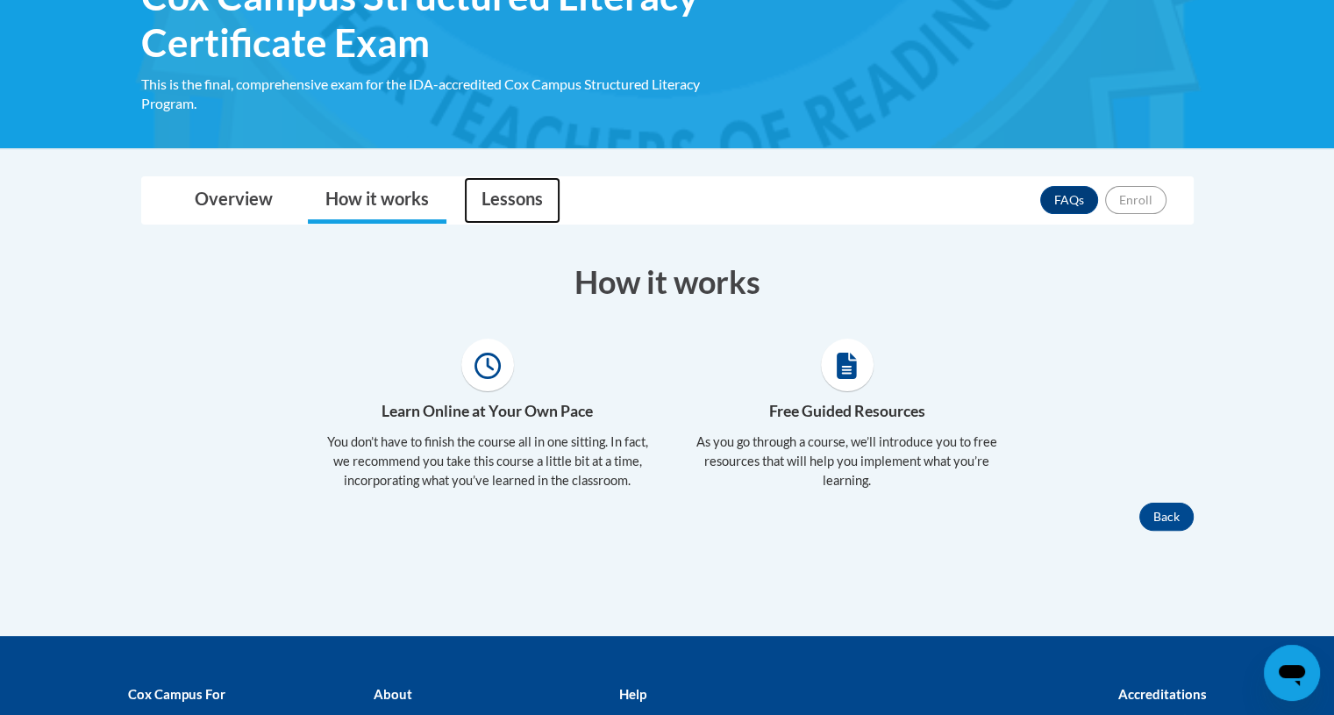
click at [519, 205] on link "Lessons" at bounding box center [512, 200] width 96 height 46
